Goal: Information Seeking & Learning: Learn about a topic

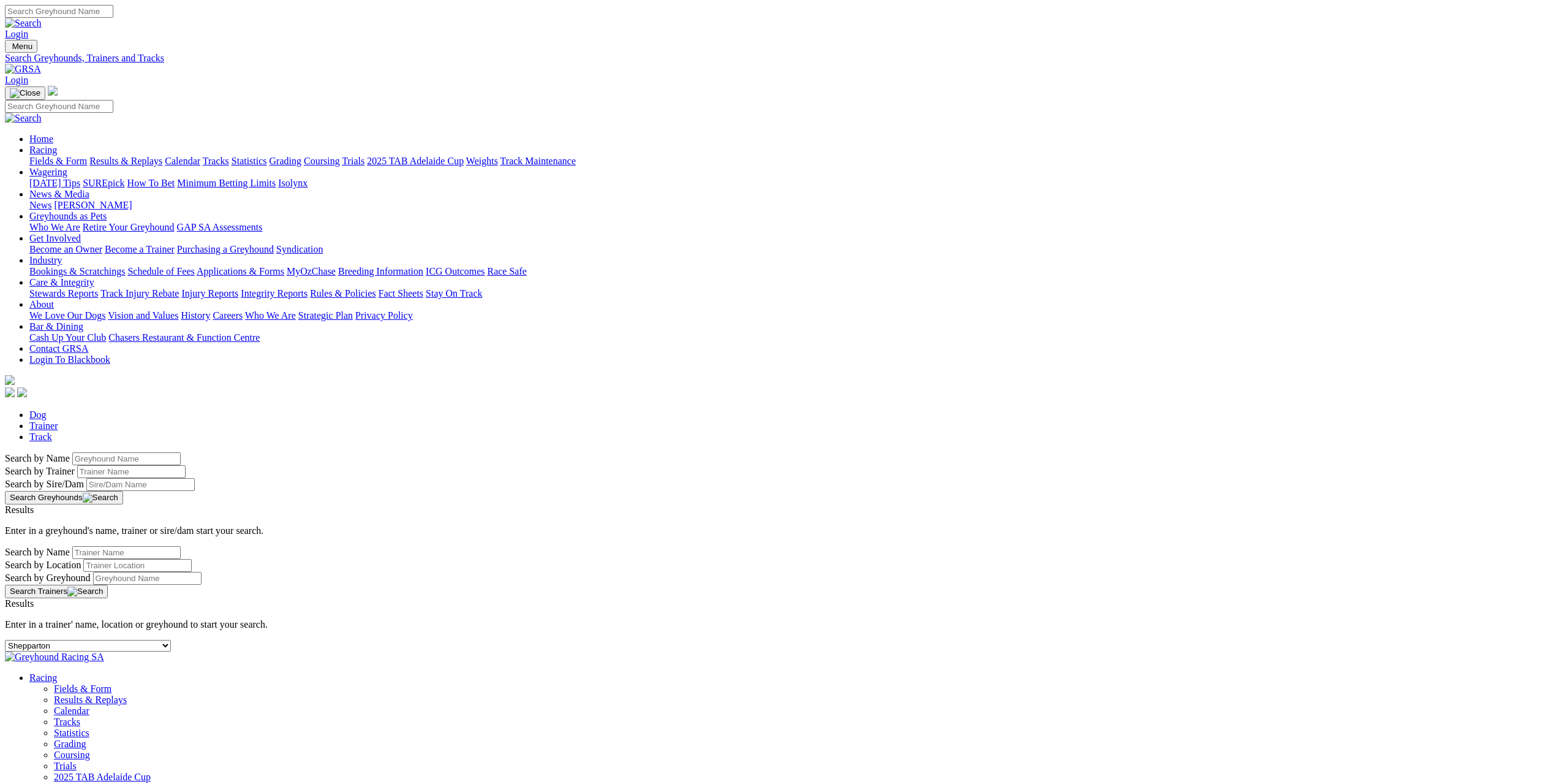
click at [171, 640] on select "-- Select track-- Albion Park Angle Park Ballarat Bathurst Bendigo Broken Hill …" at bounding box center [89, 645] width 166 height 12
select select "cannington"
click at [171, 640] on select "-- Select track-- Albion Park Angle Park Ballarat Bathurst Bendigo Broken Hill …" at bounding box center [89, 645] width 166 height 12
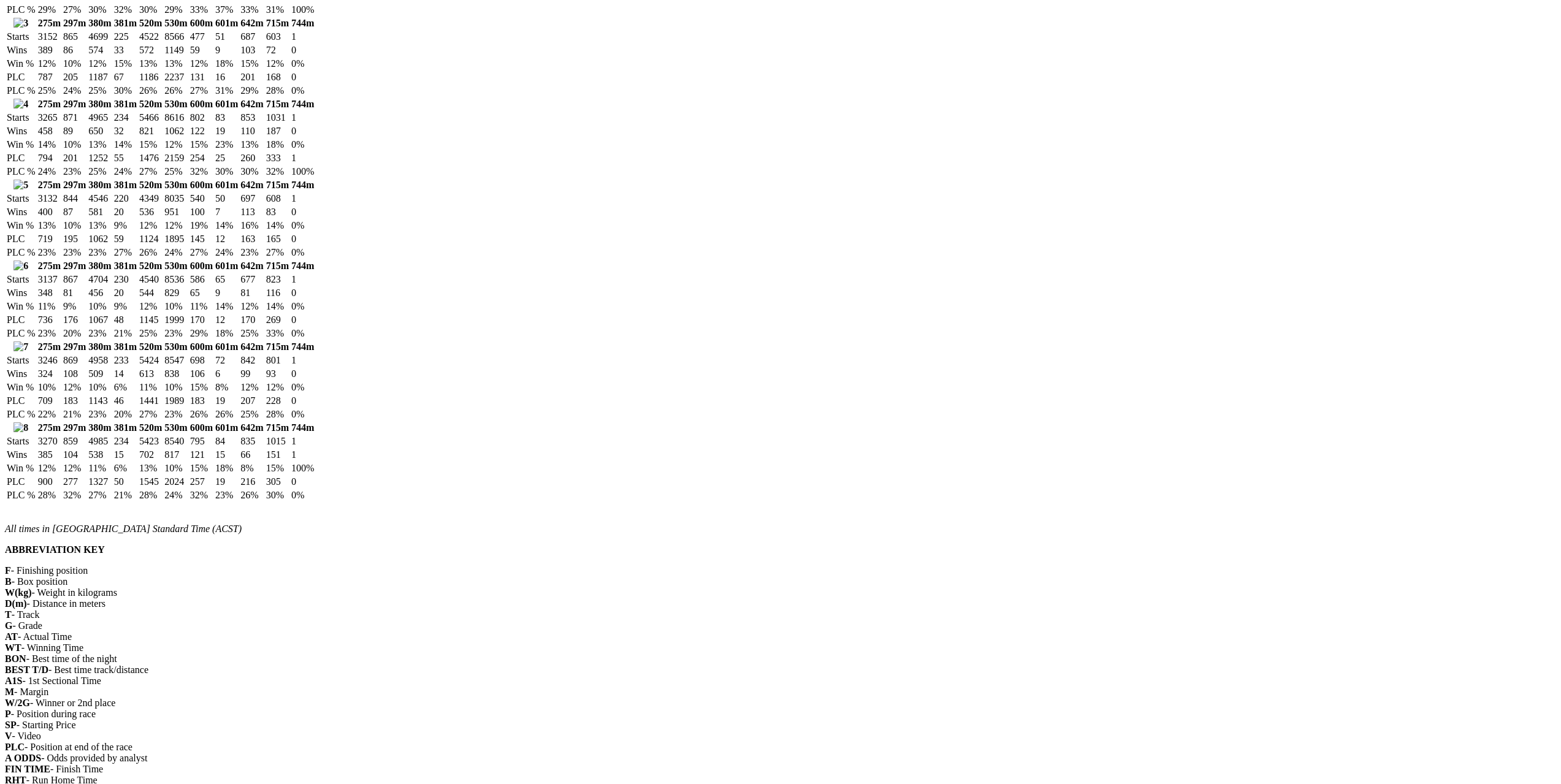
scroll to position [1594, 0]
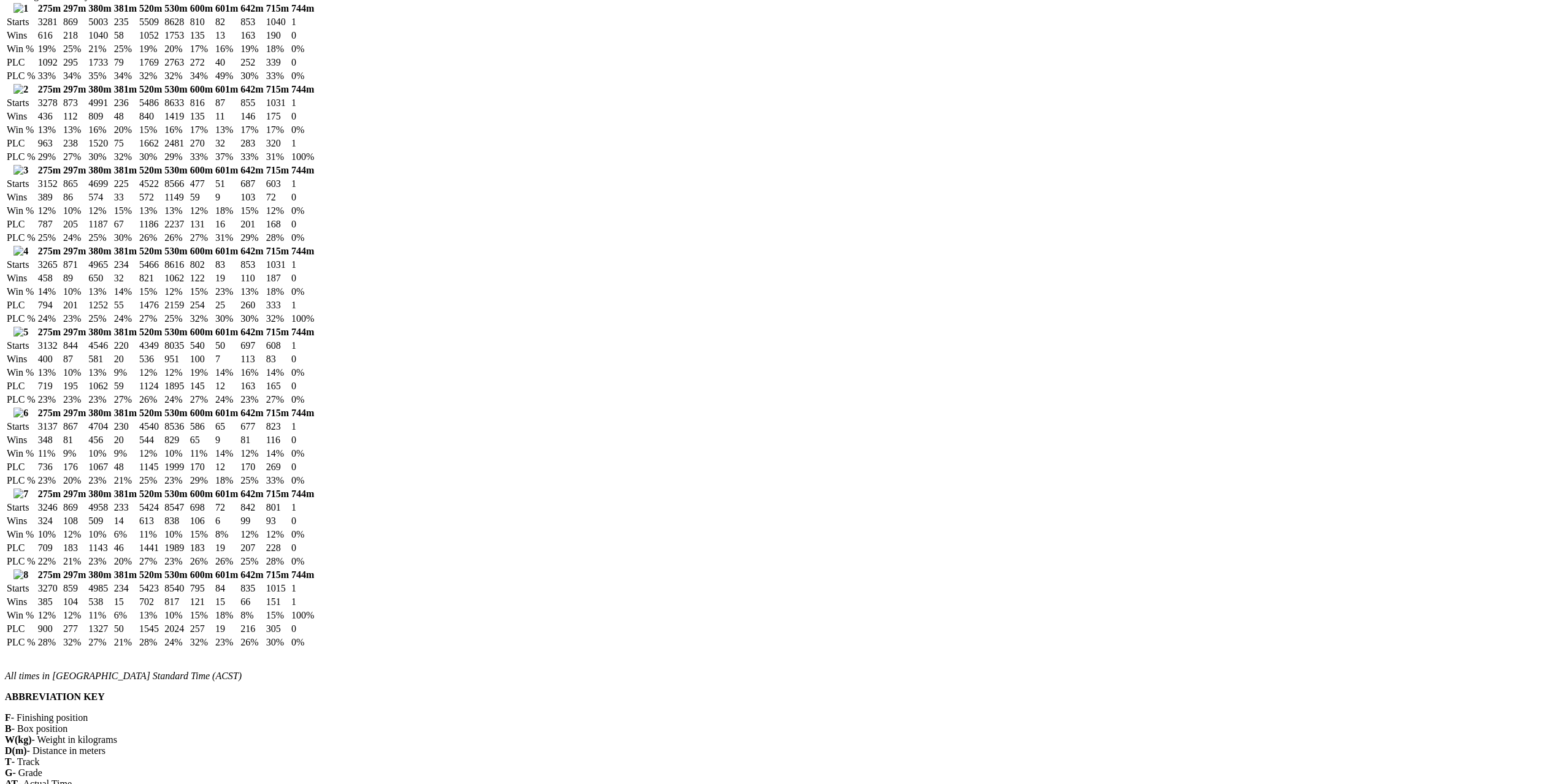
scroll to position [1287, 0]
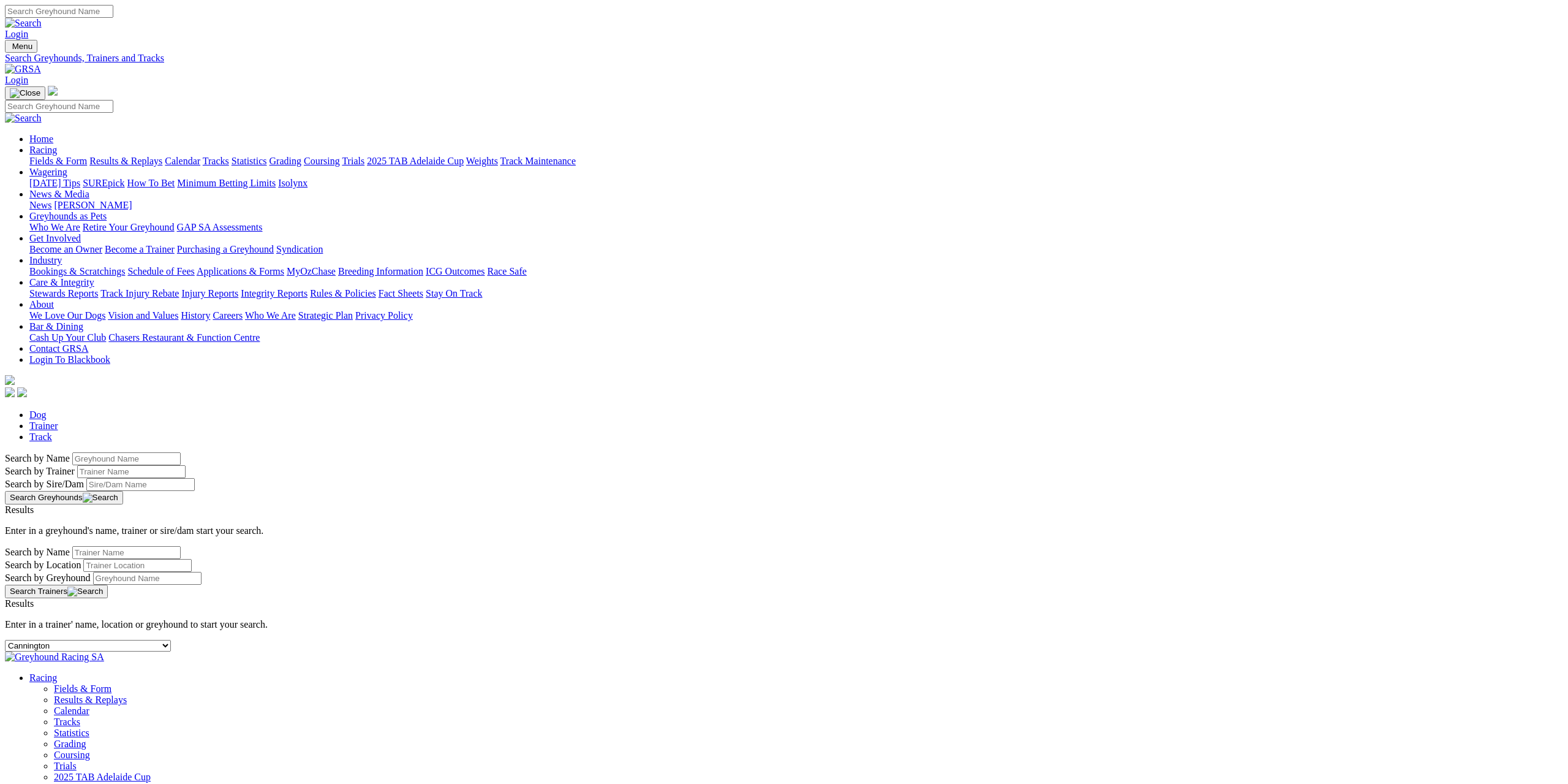
click at [171, 640] on select "-- Select track-- [GEOGRAPHIC_DATA] [GEOGRAPHIC_DATA] [GEOGRAPHIC_DATA] [GEOGRA…" at bounding box center [89, 645] width 166 height 12
select select "ladbrokes-q1-lakeside"
click at [171, 640] on select "-- Select track-- [GEOGRAPHIC_DATA] [GEOGRAPHIC_DATA] [GEOGRAPHIC_DATA] [GEOGRA…" at bounding box center [89, 645] width 166 height 12
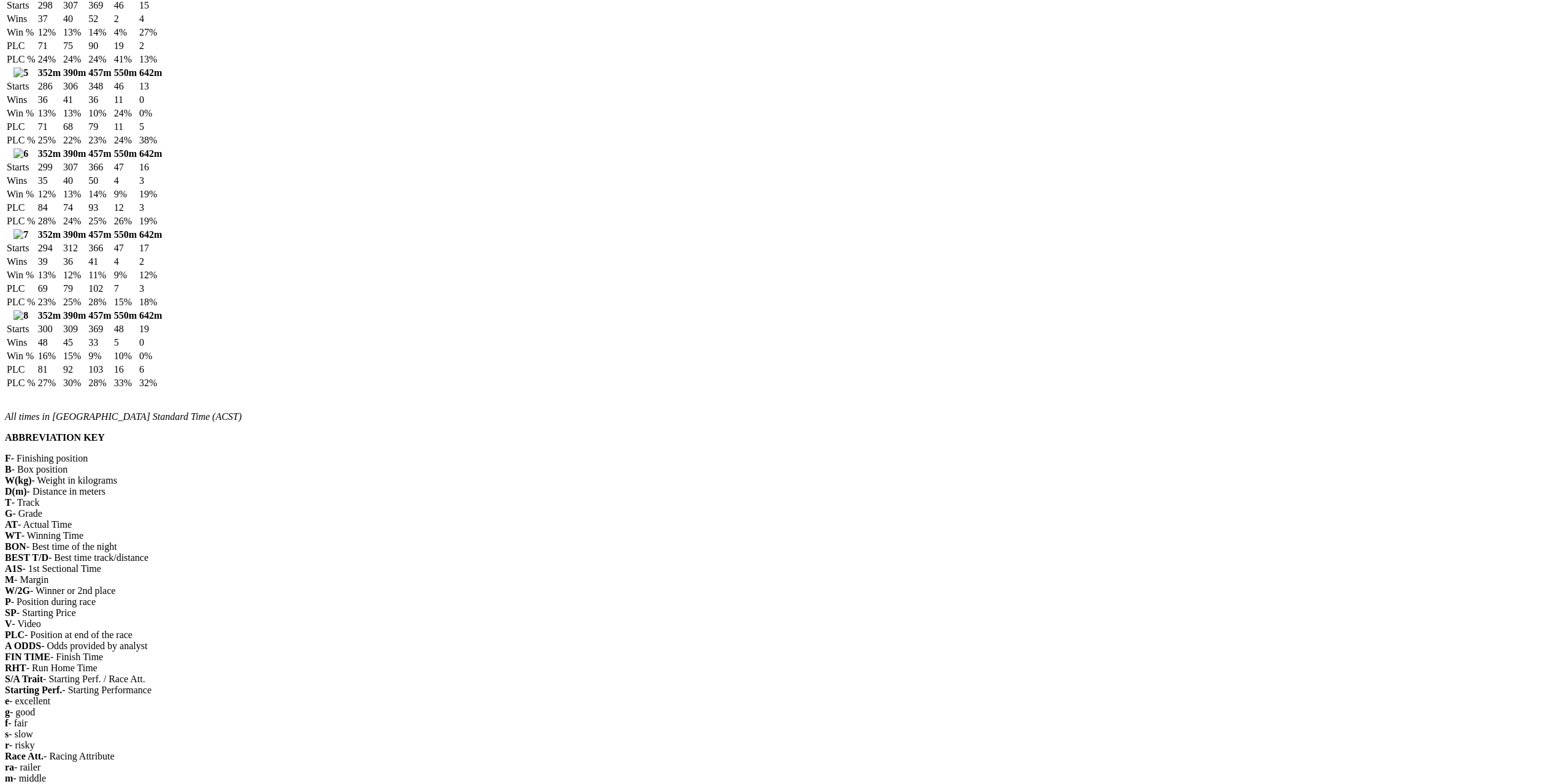
scroll to position [1287, 0]
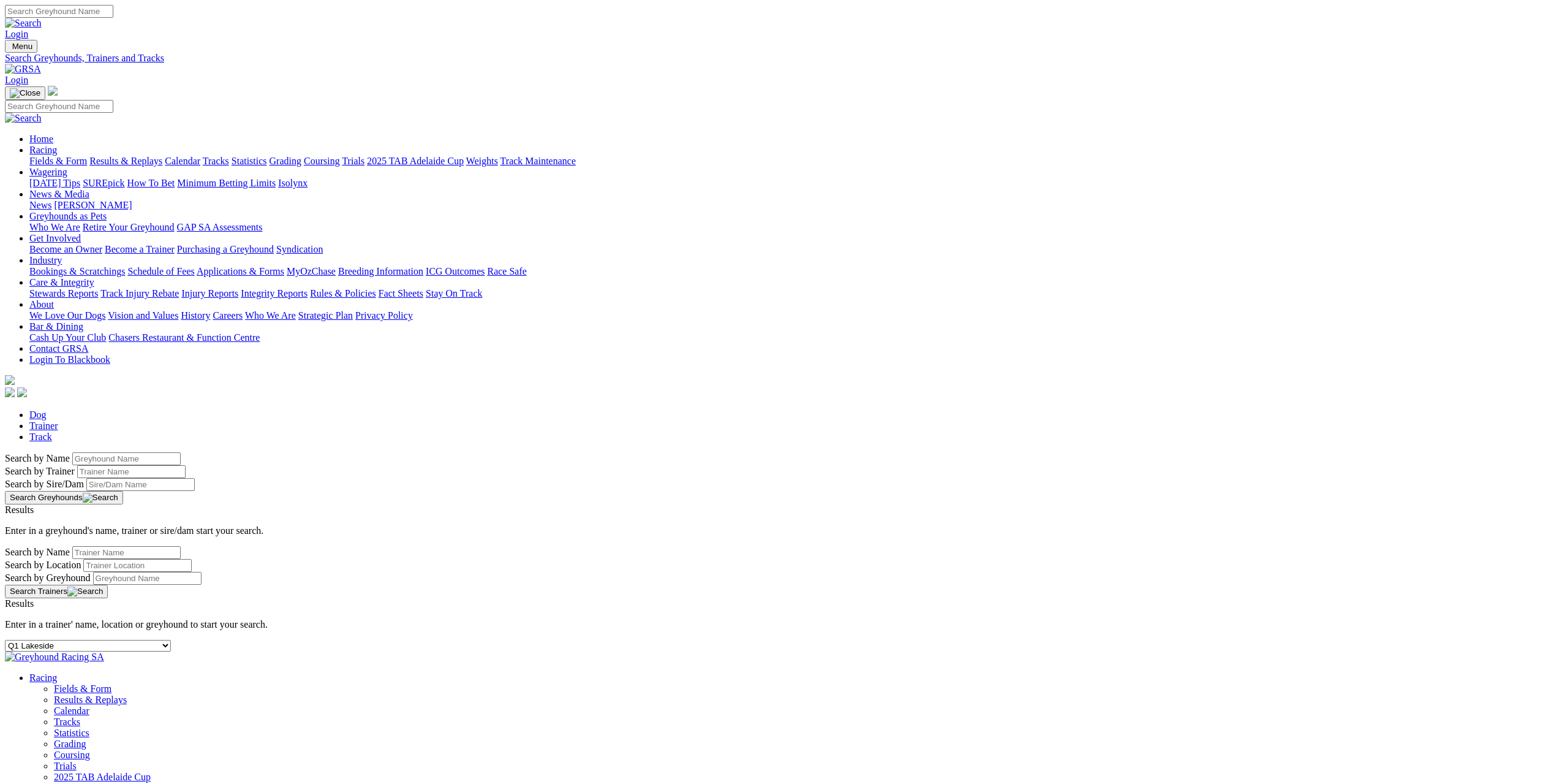
click at [171, 640] on select "-- Select track-- Albion Park Angle Park Ballarat Bathurst Bendigo Broken Hill …" at bounding box center [89, 645] width 166 height 12
select select "wentworth-park"
click at [171, 640] on select "-- Select track-- Albion Park Angle Park Ballarat Bathurst Bendigo Broken Hill …" at bounding box center [89, 645] width 166 height 12
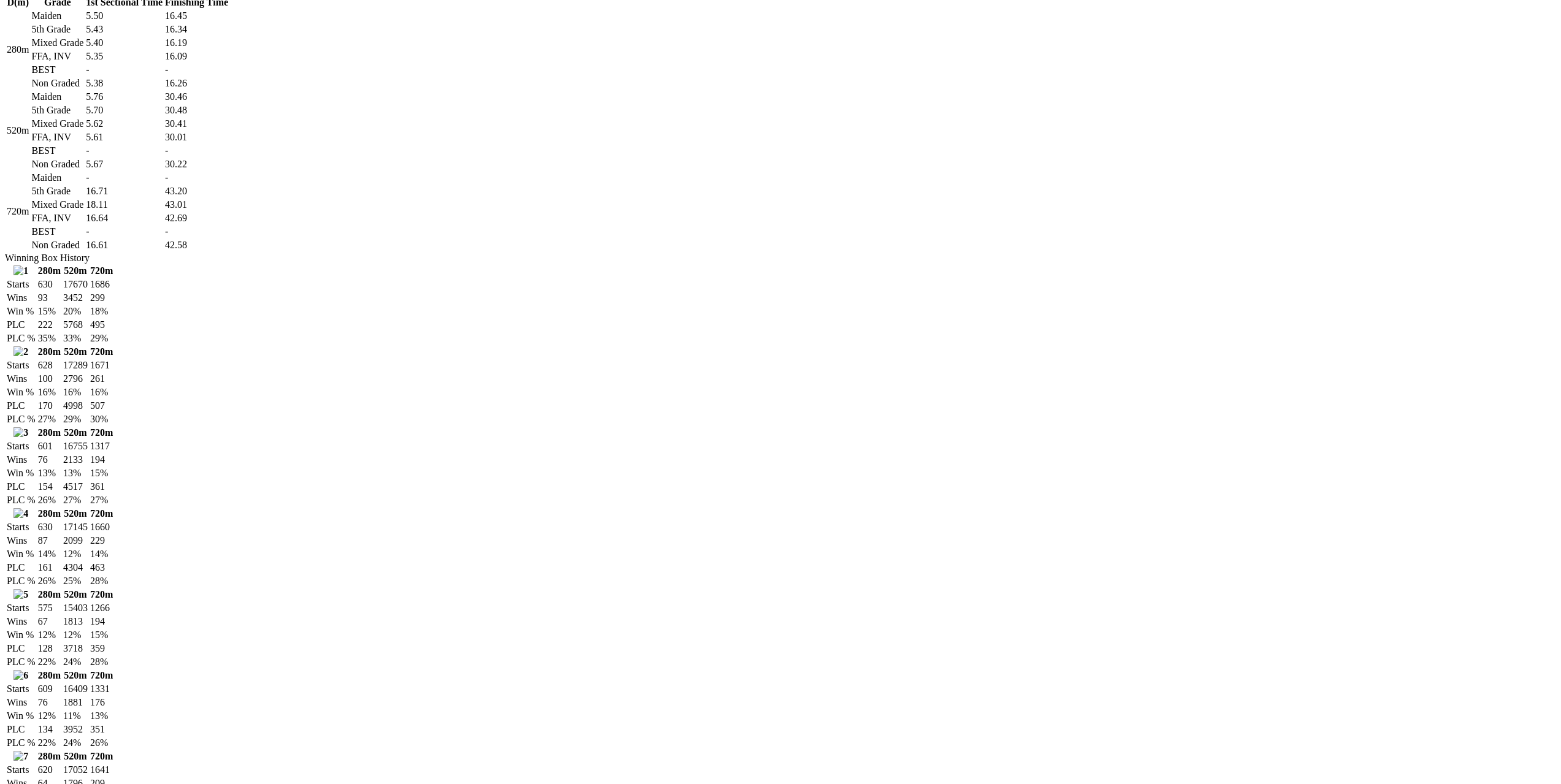
scroll to position [613, 0]
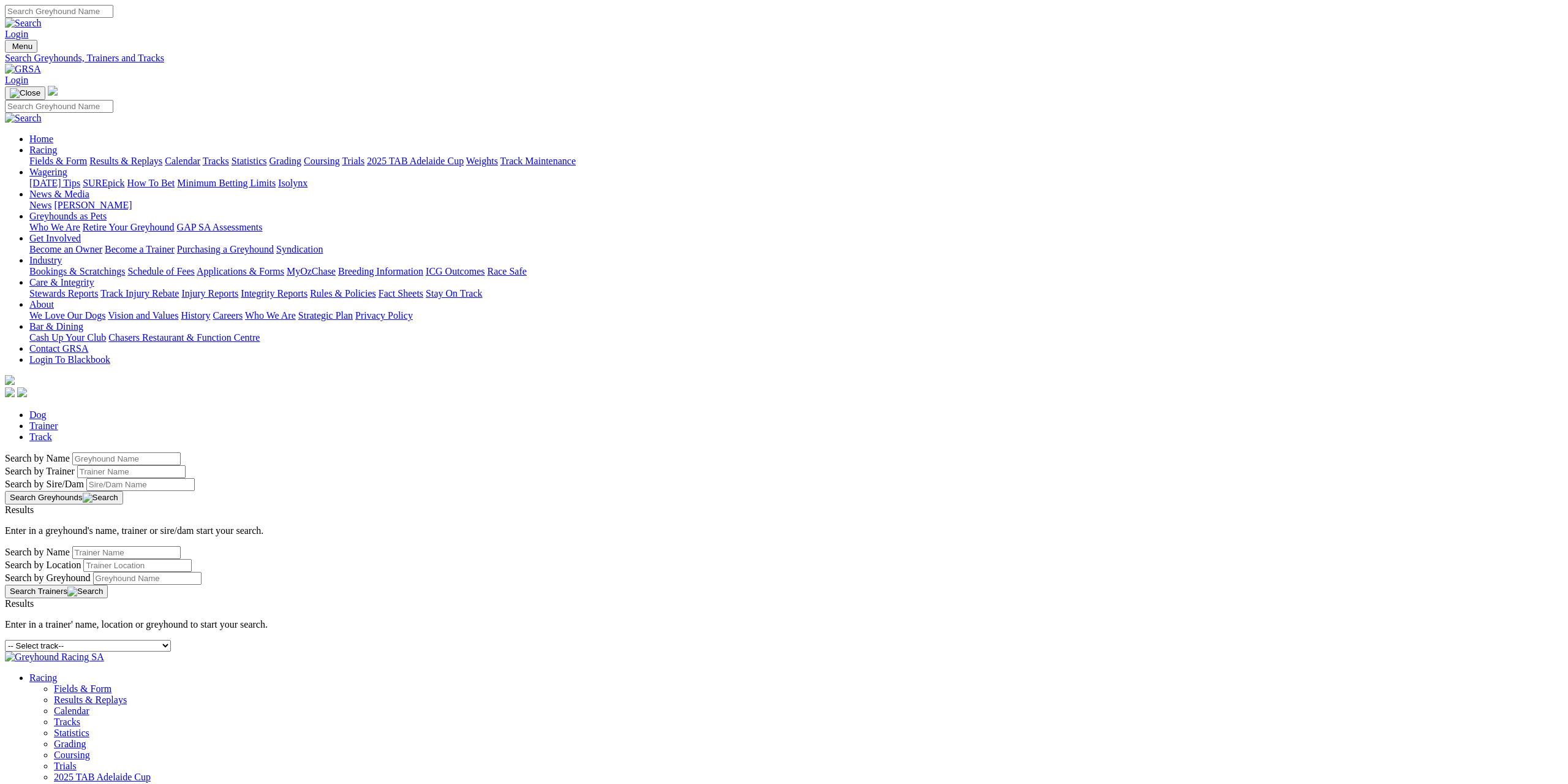
click at [171, 640] on select "-- Select track-- [GEOGRAPHIC_DATA] [GEOGRAPHIC_DATA] [GEOGRAPHIC_DATA] [GEOGRA…" at bounding box center [89, 645] width 166 height 12
select select "the-gardens"
click at [171, 640] on select "-- Select track-- [GEOGRAPHIC_DATA] [GEOGRAPHIC_DATA] [GEOGRAPHIC_DATA] [GEOGRA…" at bounding box center [89, 645] width 166 height 12
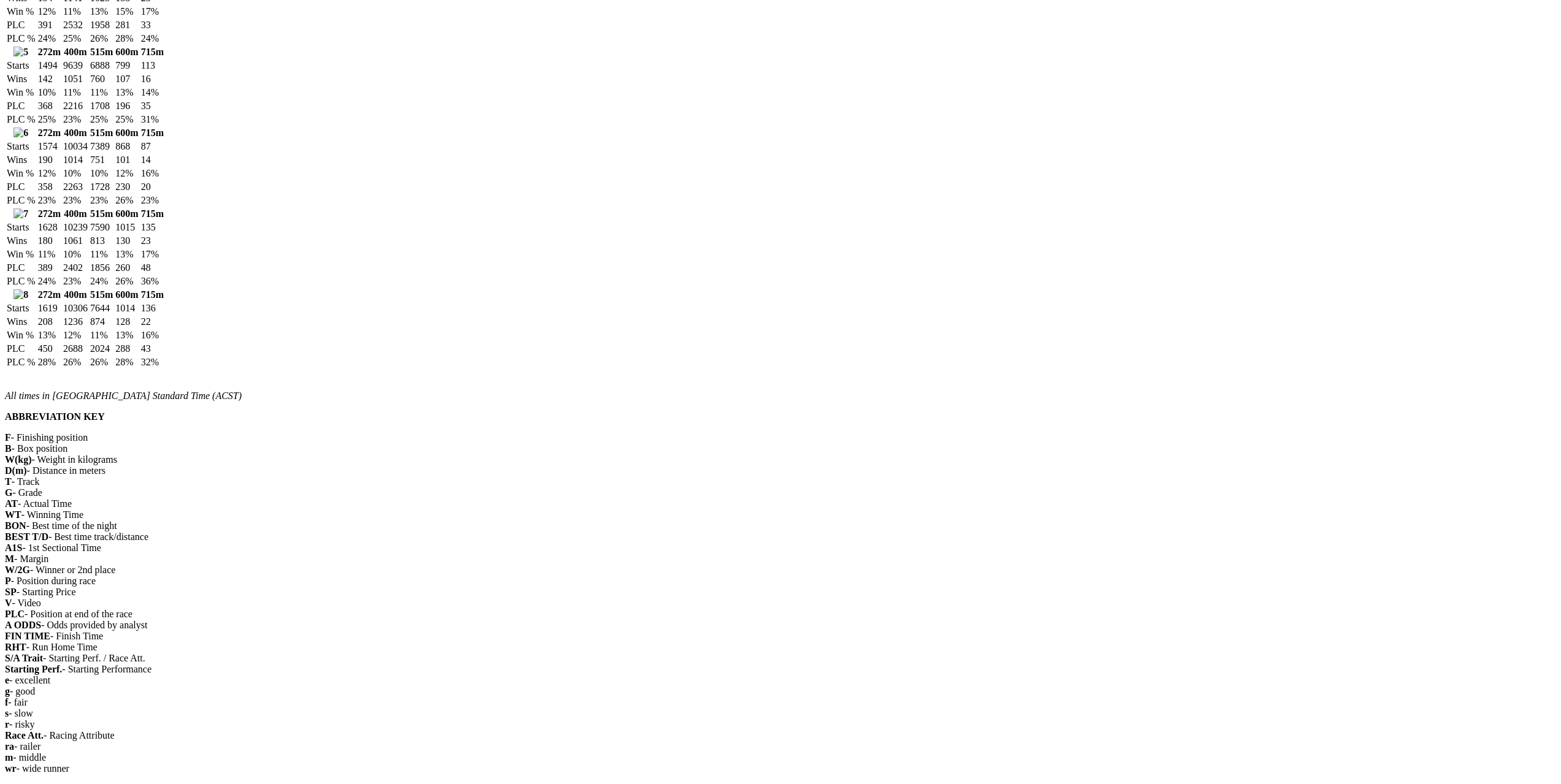
scroll to position [1471, 0]
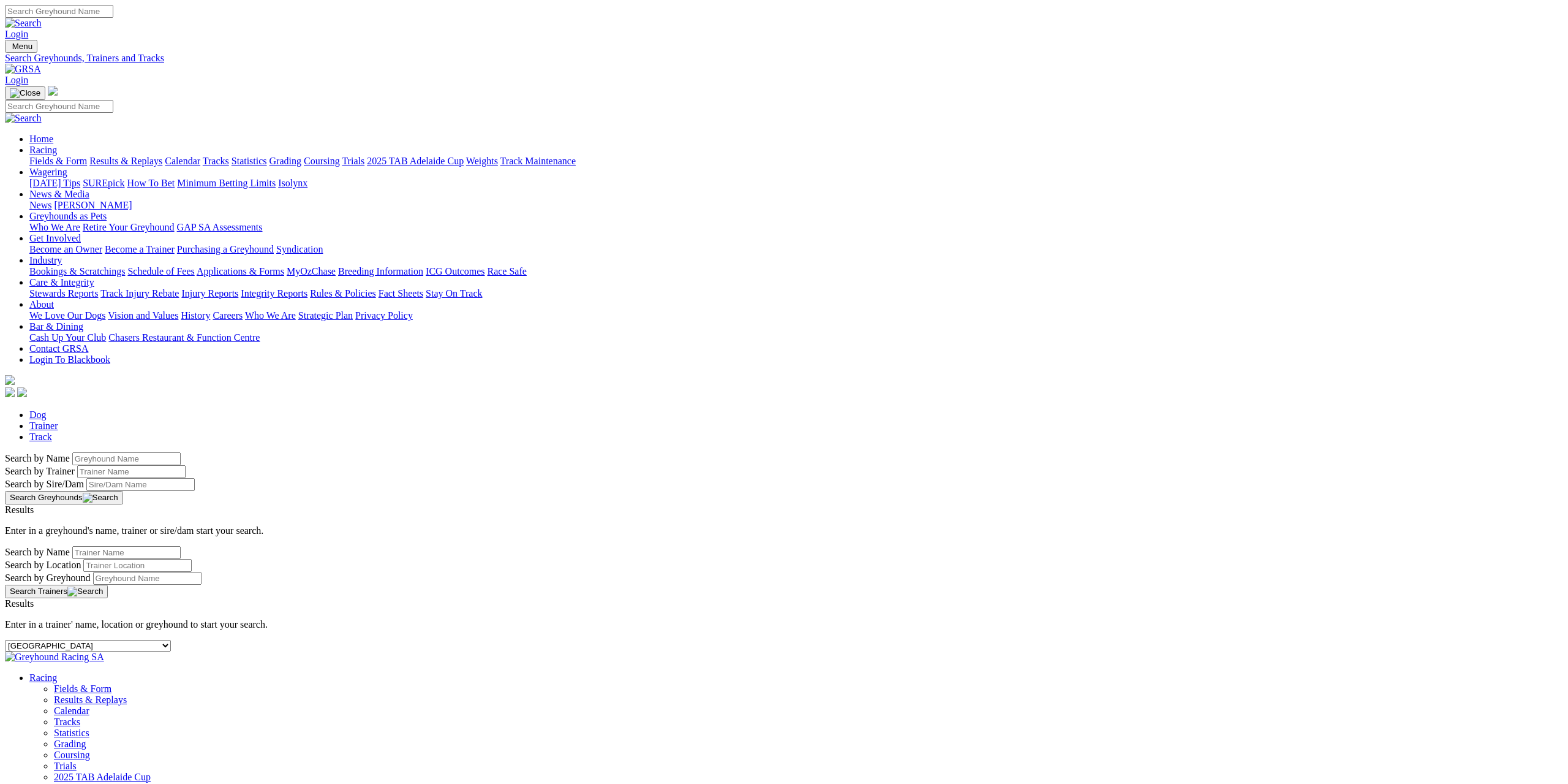
select select "[PERSON_NAME]"
click at [171, 640] on select "-- Select track-- [GEOGRAPHIC_DATA] [GEOGRAPHIC_DATA] [GEOGRAPHIC_DATA] [GEOGRA…" at bounding box center [89, 645] width 166 height 12
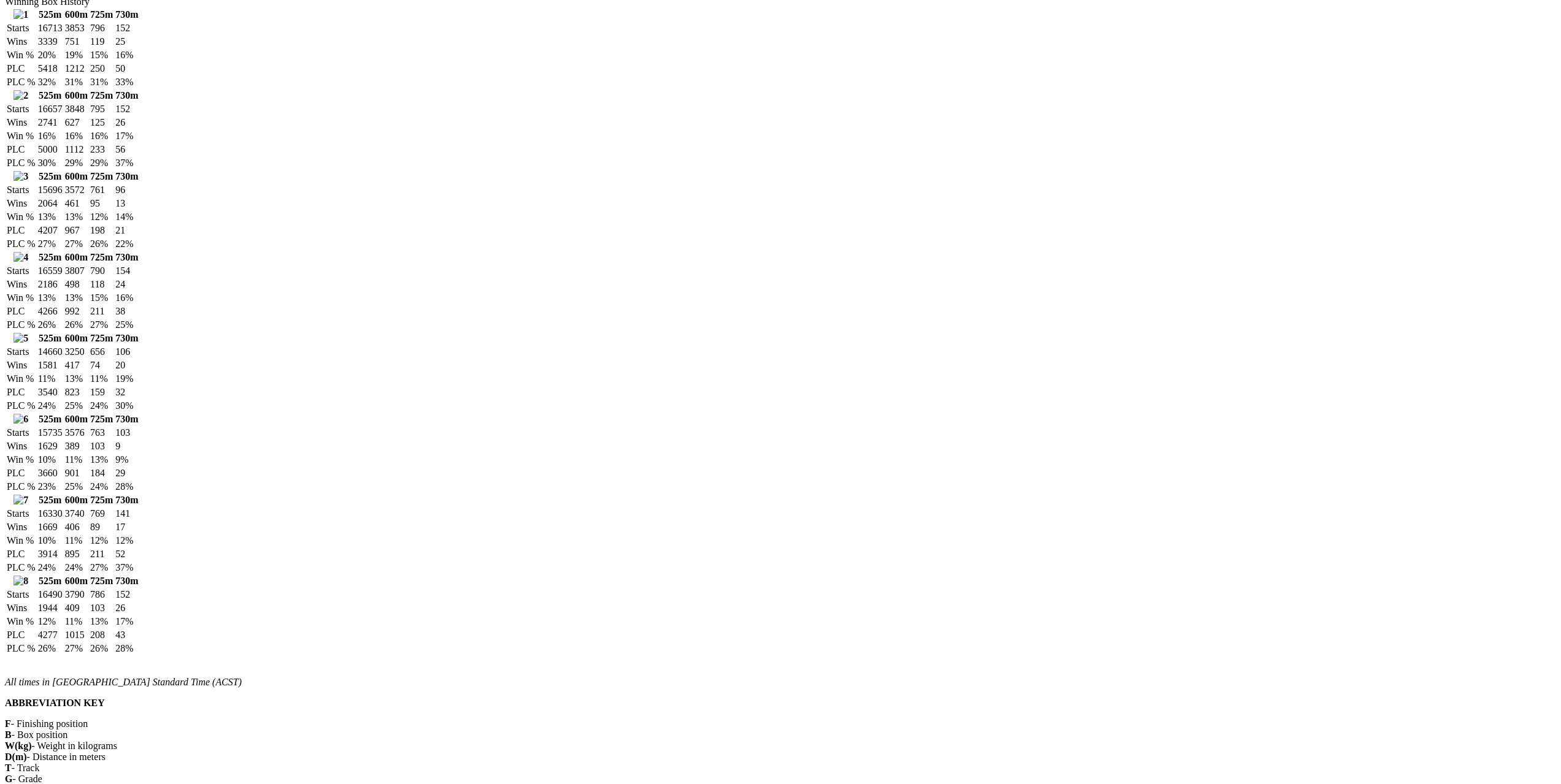
scroll to position [1287, 0]
